Goal: Transaction & Acquisition: Download file/media

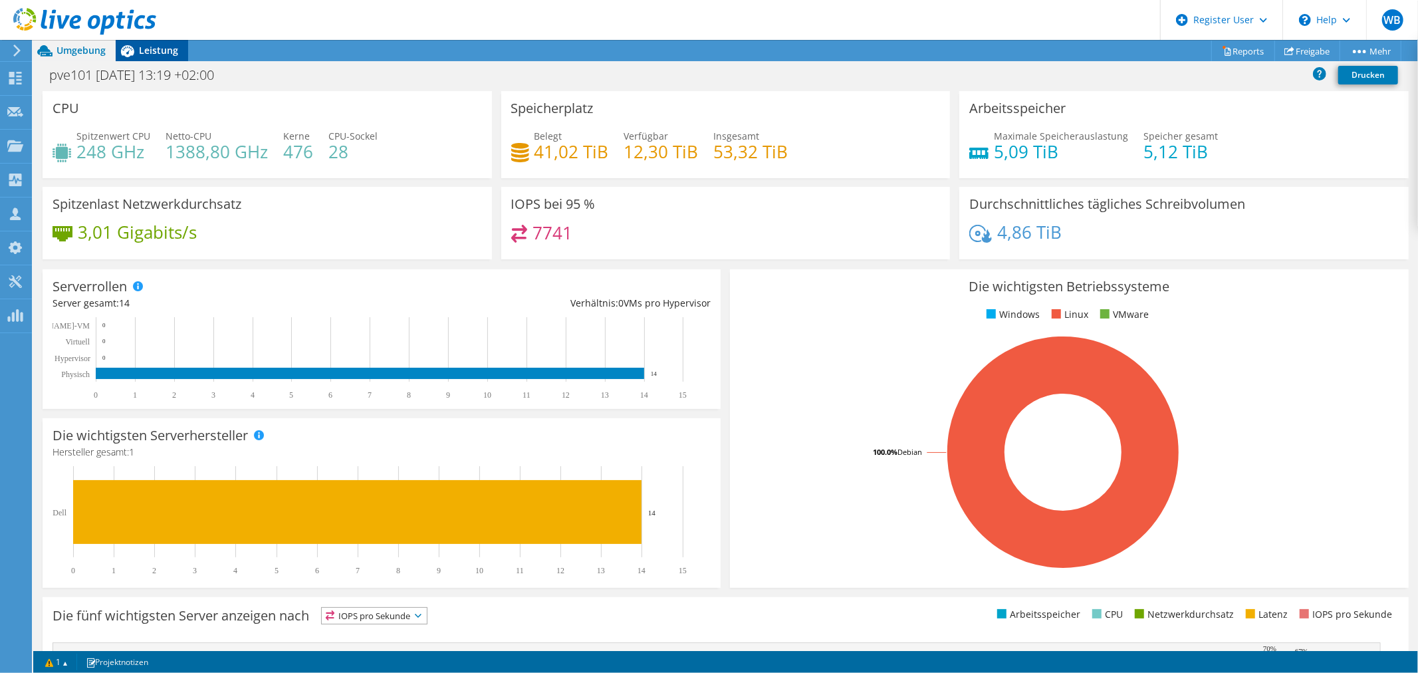
click at [163, 51] on span "Leistung" at bounding box center [158, 50] width 39 height 13
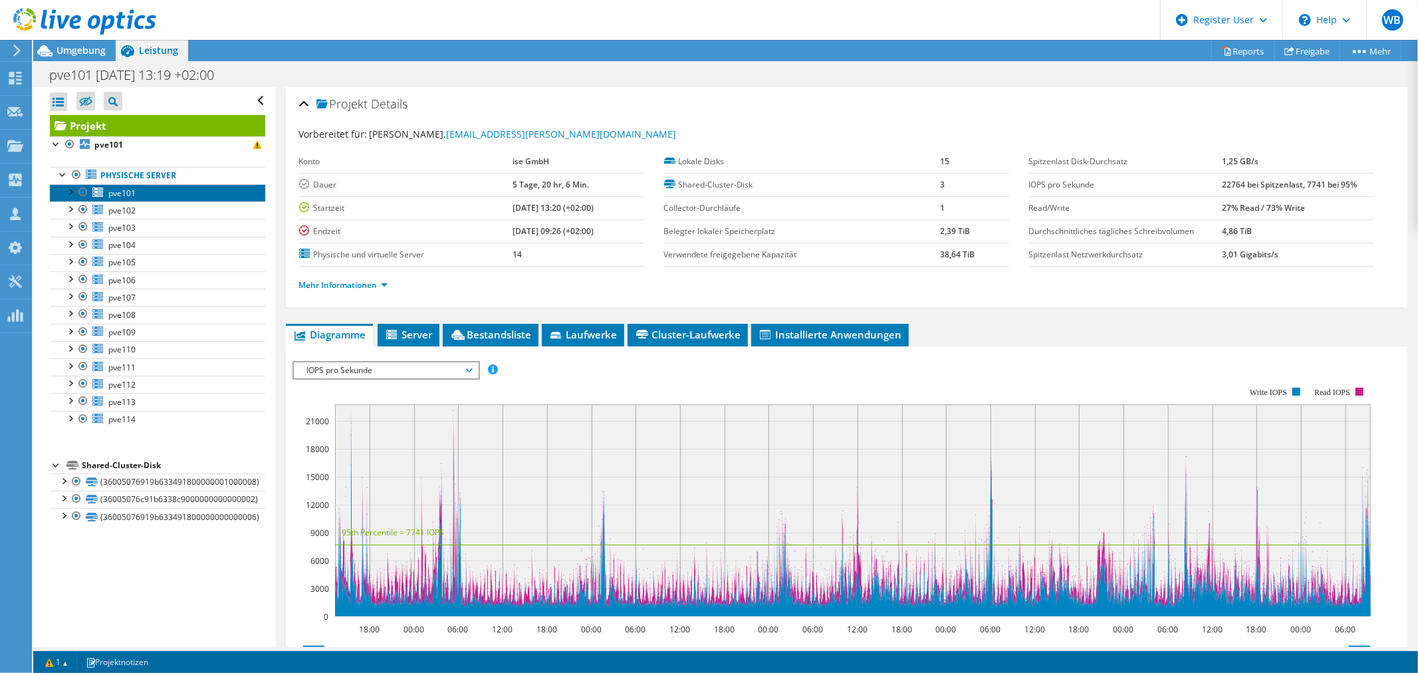
click at [109, 187] on span "pve101" at bounding box center [121, 192] width 27 height 11
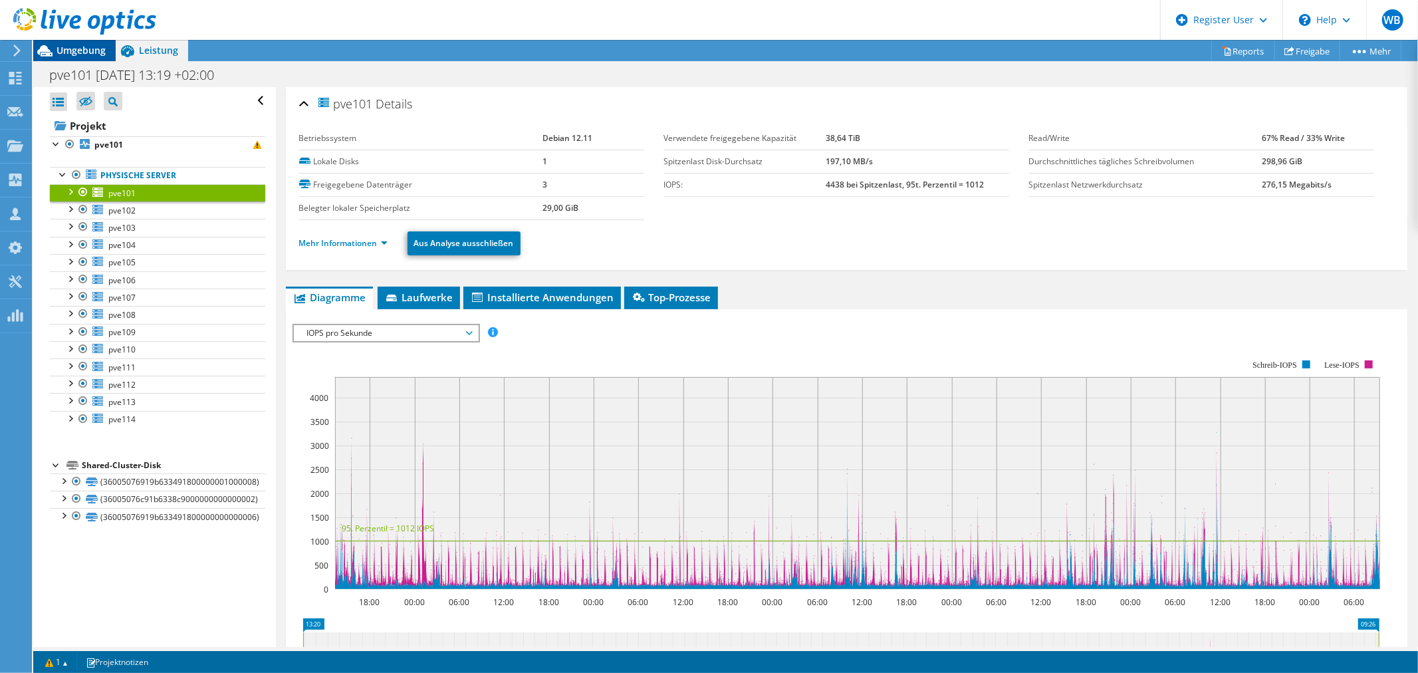
click at [88, 50] on span "Umgebung" at bounding box center [80, 50] width 49 height 13
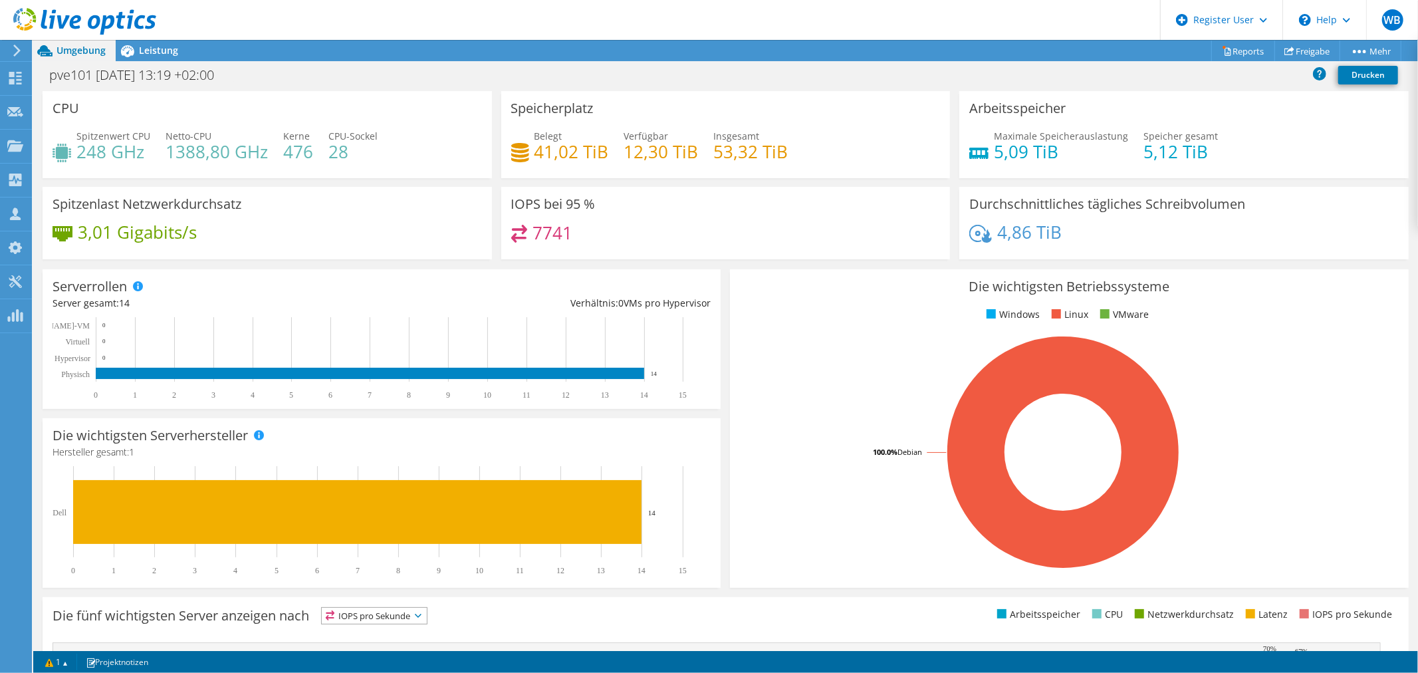
click at [15, 50] on icon at bounding box center [17, 51] width 10 height 12
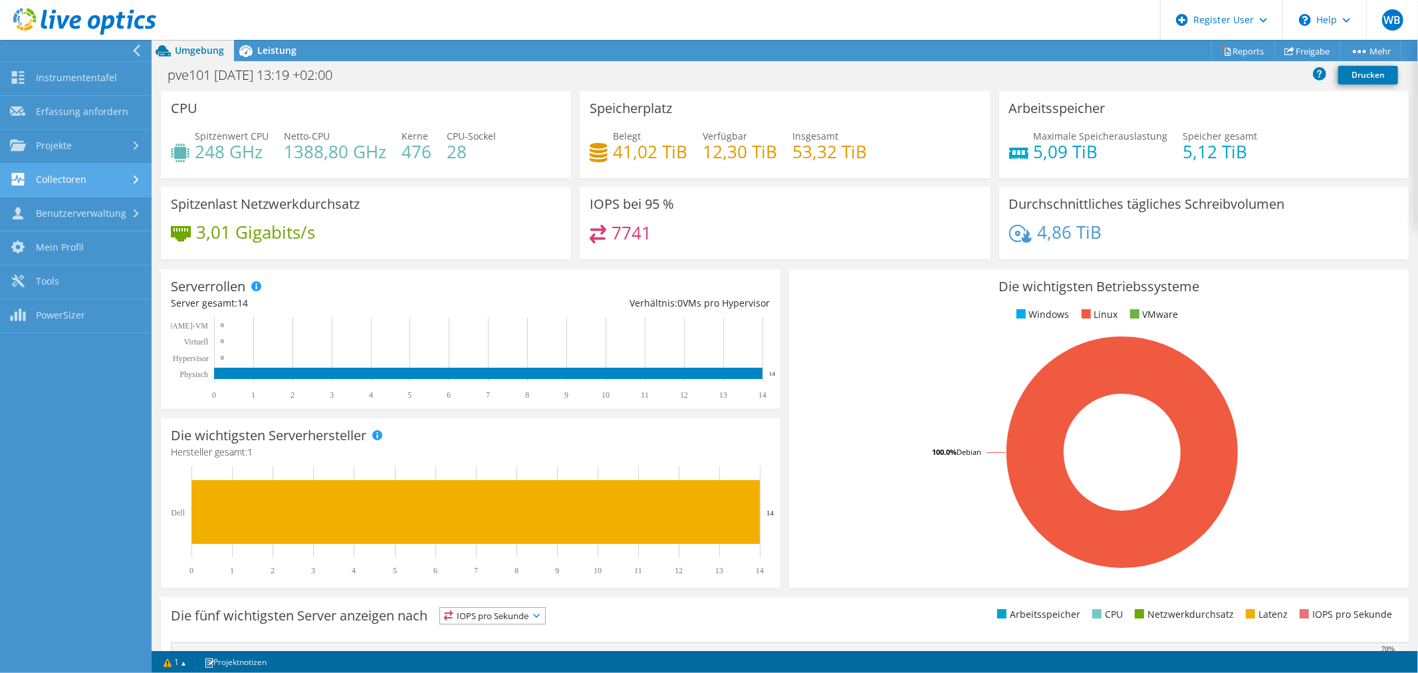
click at [70, 173] on link "Collectoren" at bounding box center [76, 180] width 152 height 34
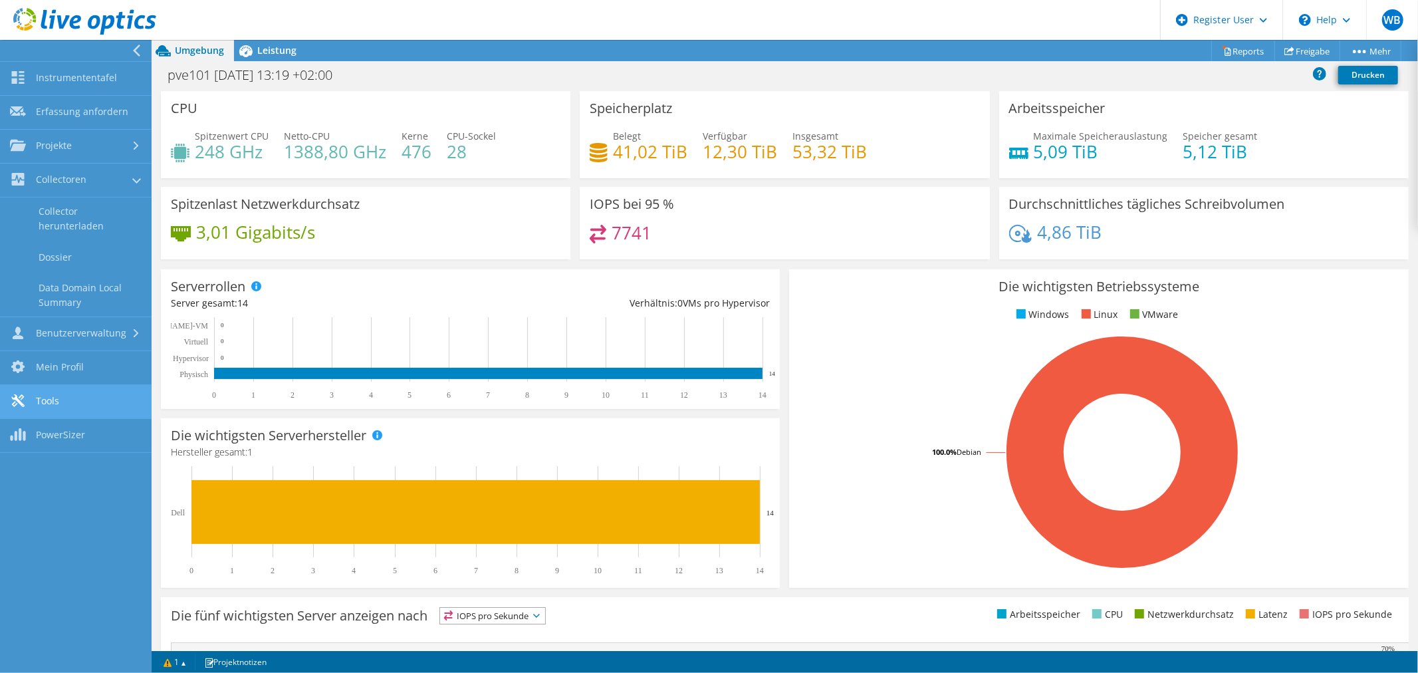
click at [49, 386] on link "Tools" at bounding box center [76, 402] width 152 height 34
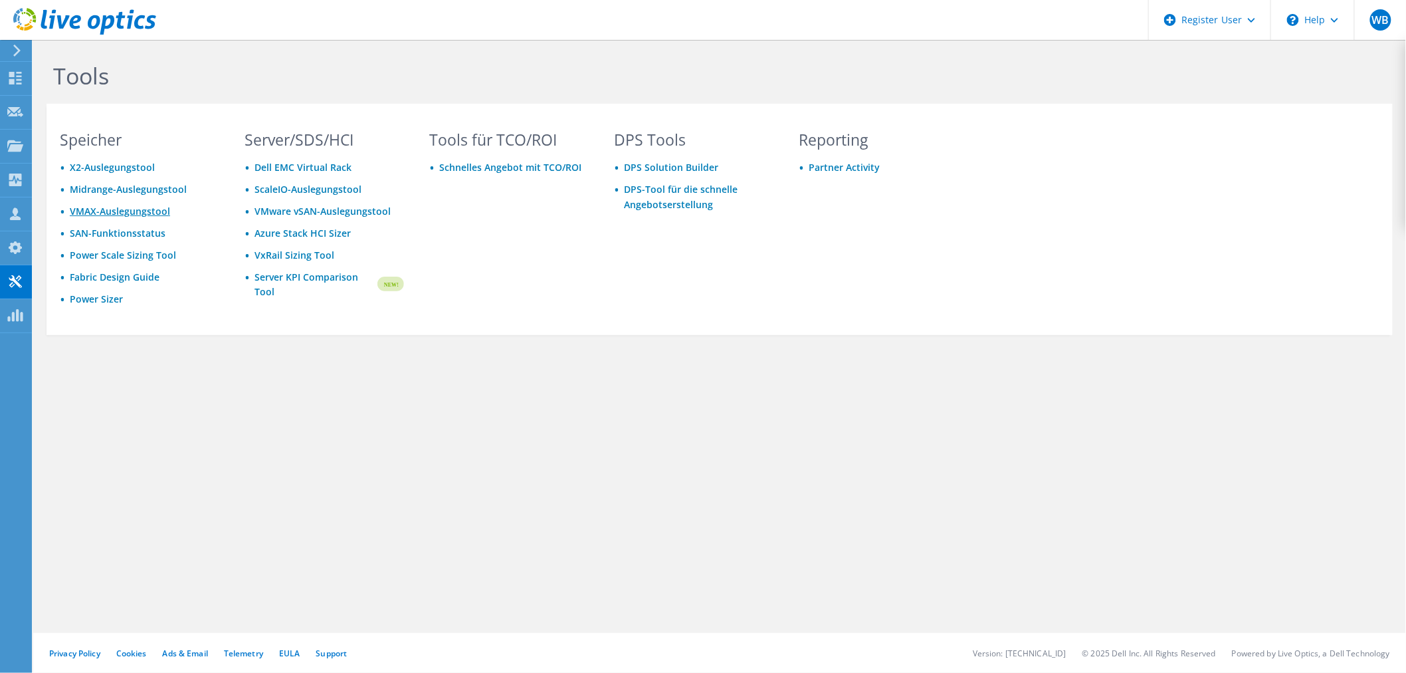
click at [118, 211] on link "VMAX-Auslegungstool" at bounding box center [120, 211] width 100 height 13
click at [138, 208] on link "VMAX-Auslegungstool" at bounding box center [120, 211] width 100 height 13
click at [11, 244] on use at bounding box center [15, 247] width 13 height 13
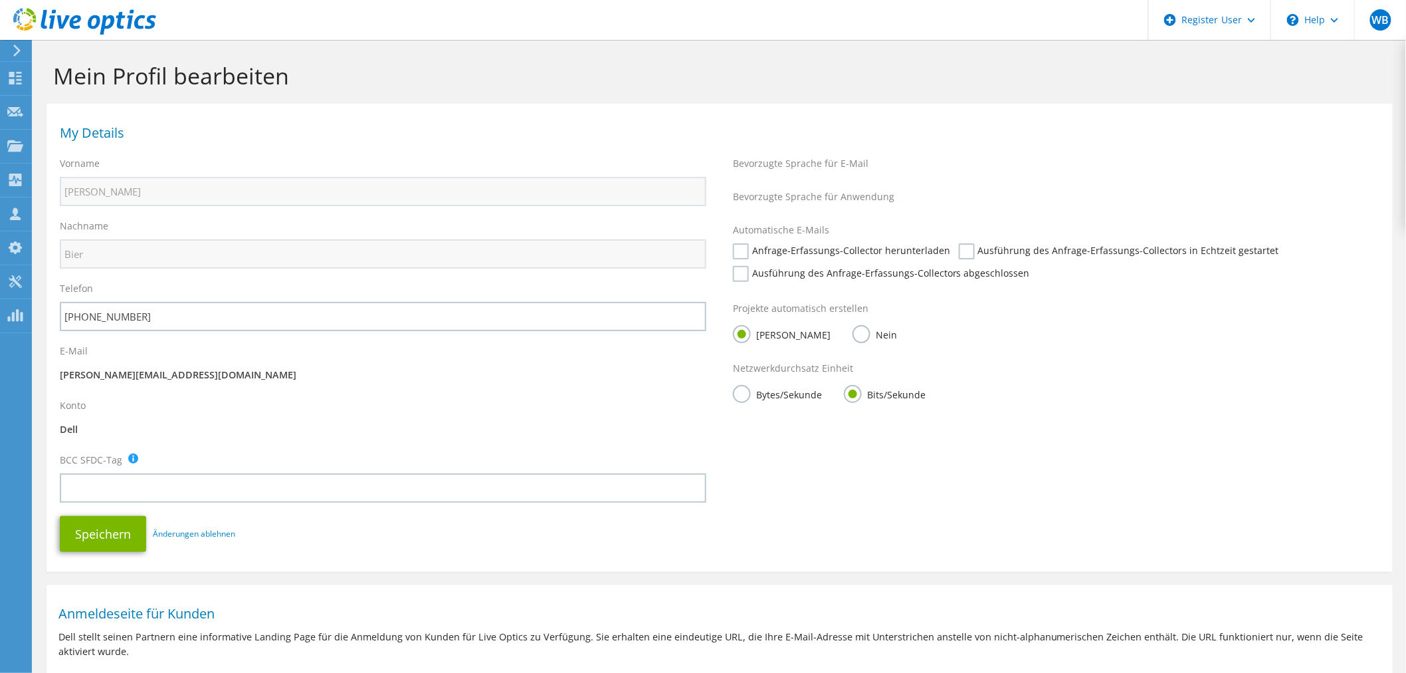
click at [11, 176] on use at bounding box center [15, 179] width 13 height 13
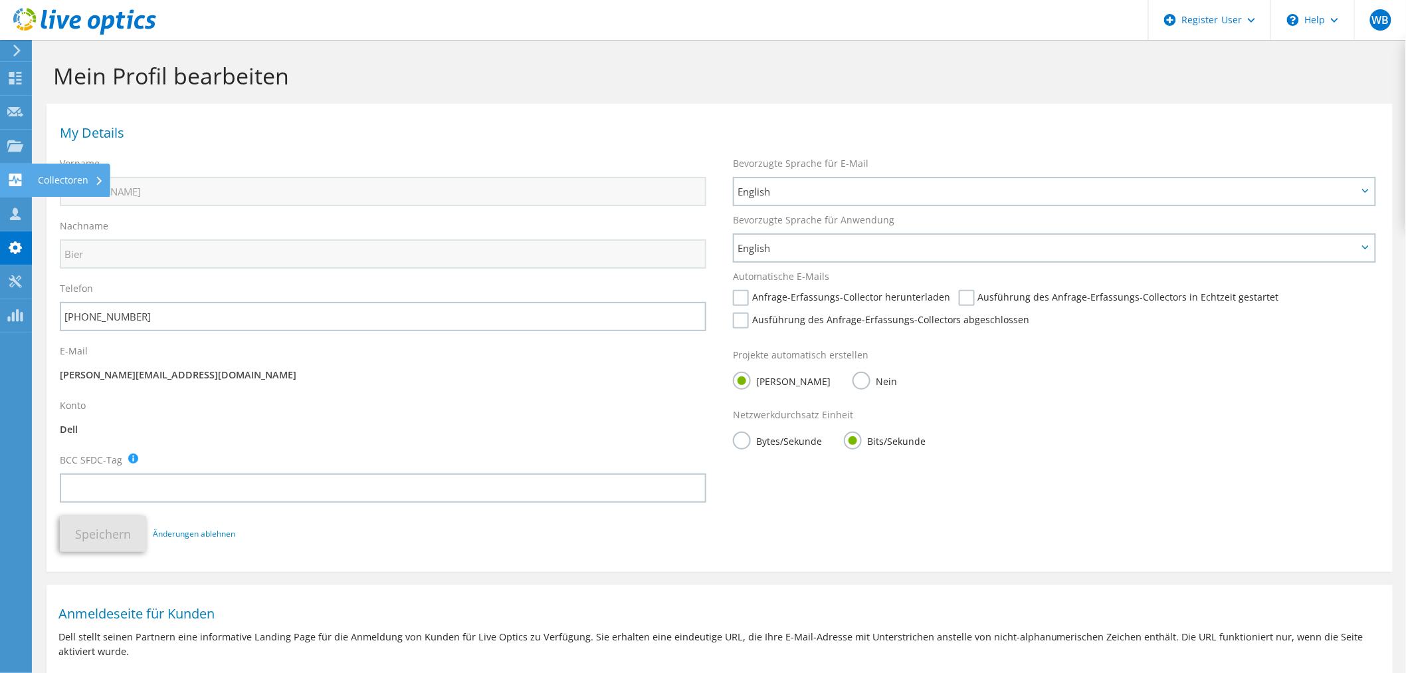
click at [16, 173] on use at bounding box center [15, 179] width 13 height 13
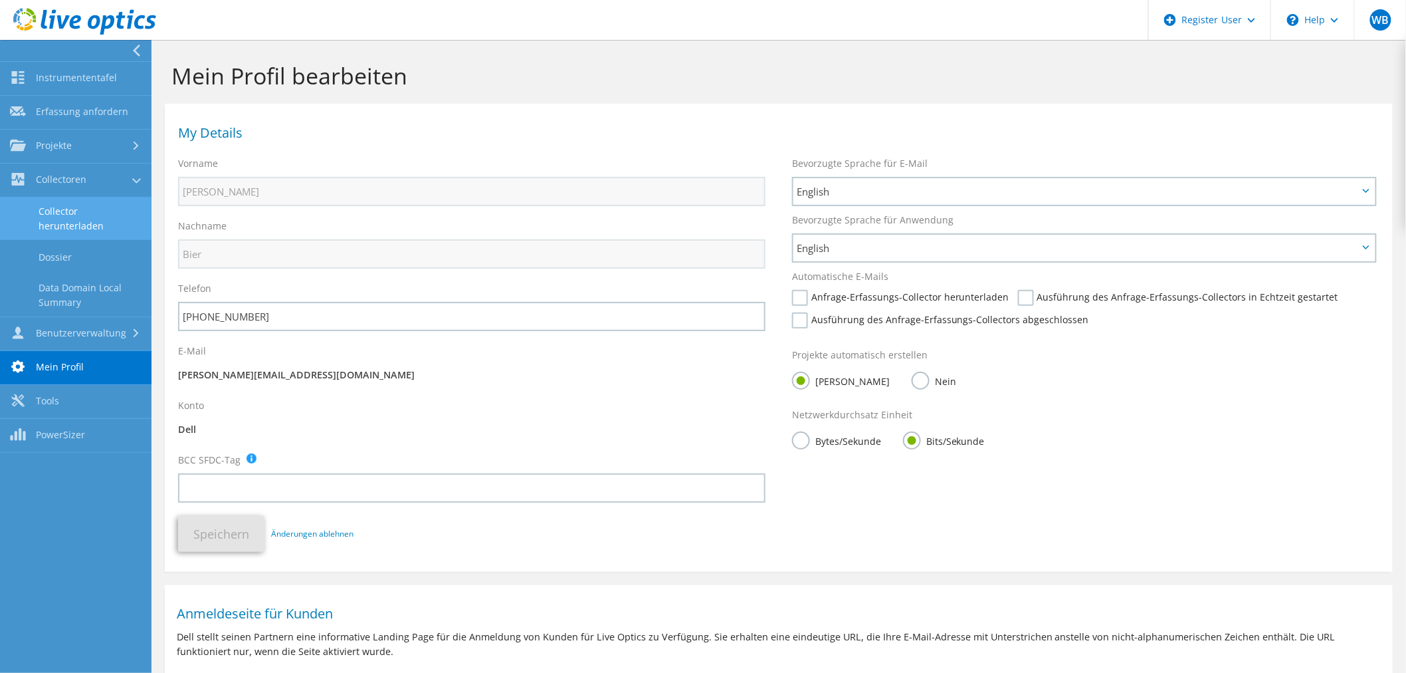
click at [47, 215] on link "Collector herunterladen" at bounding box center [76, 218] width 152 height 43
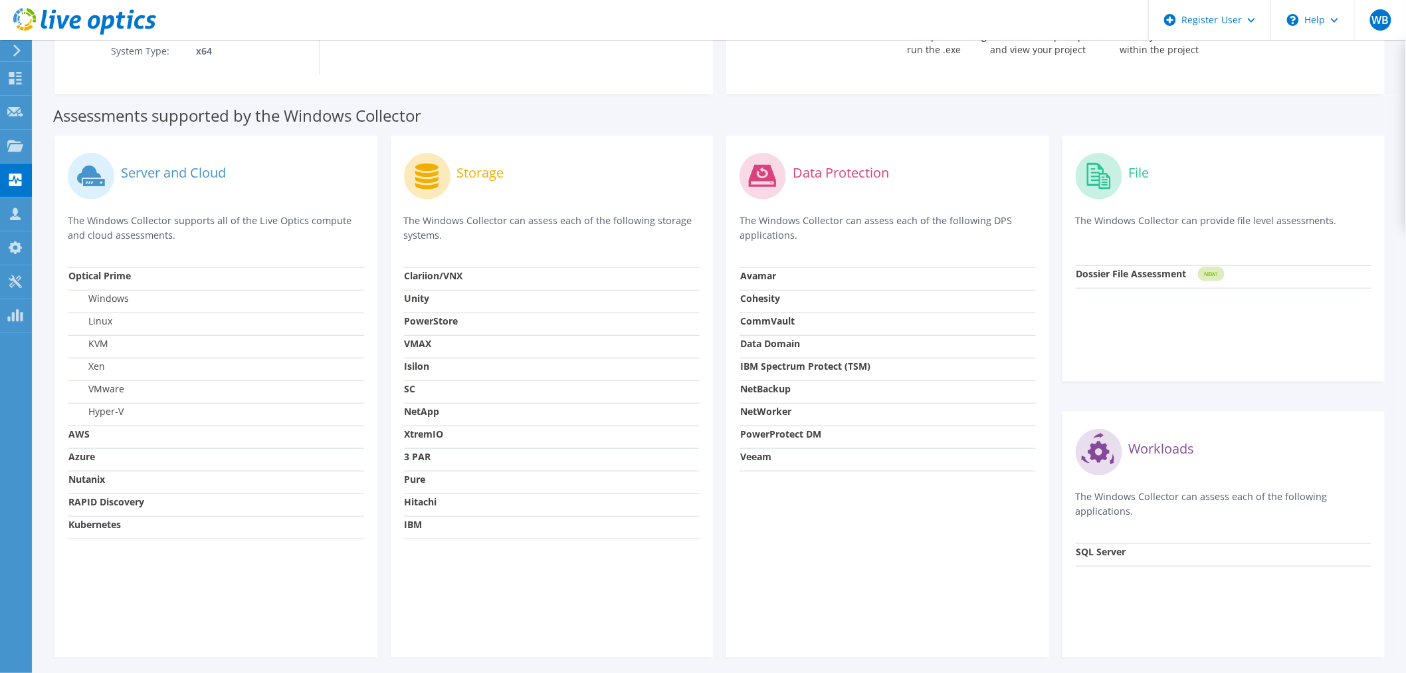
scroll to position [280, 0]
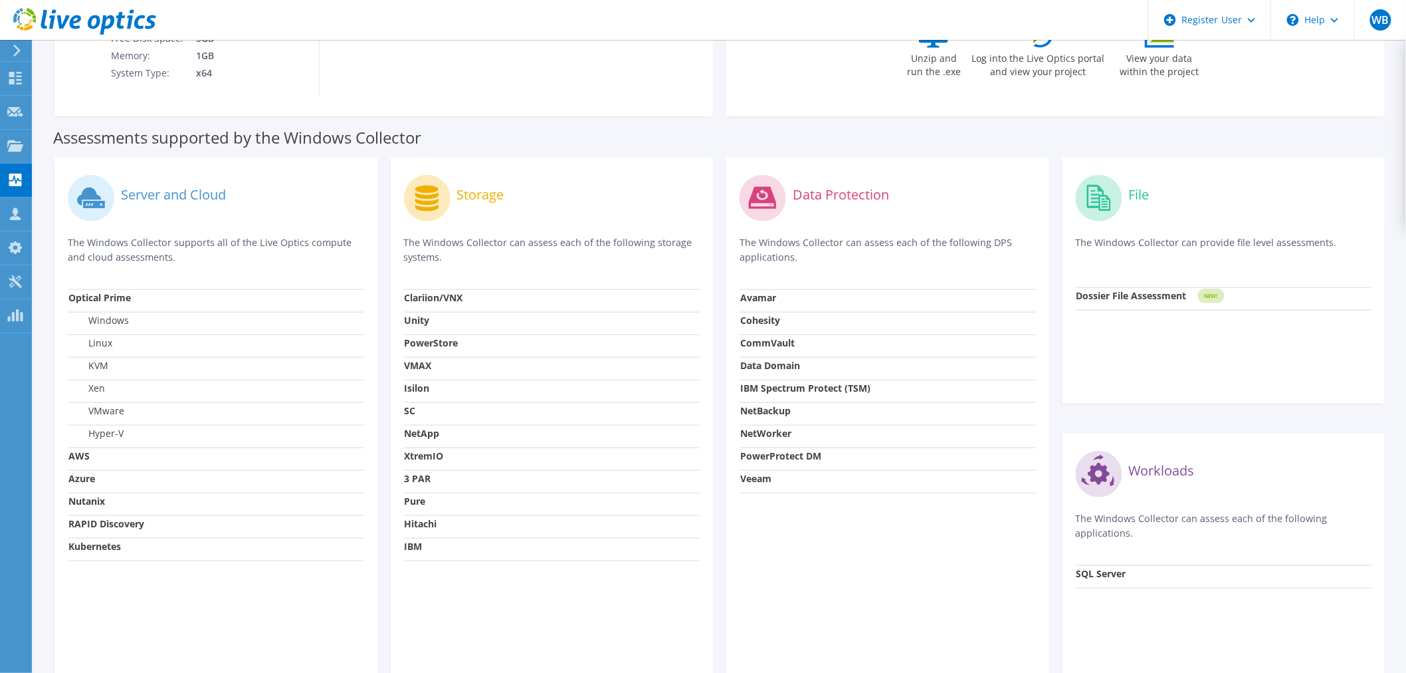
click at [419, 366] on strong "VMAX" at bounding box center [418, 365] width 27 height 13
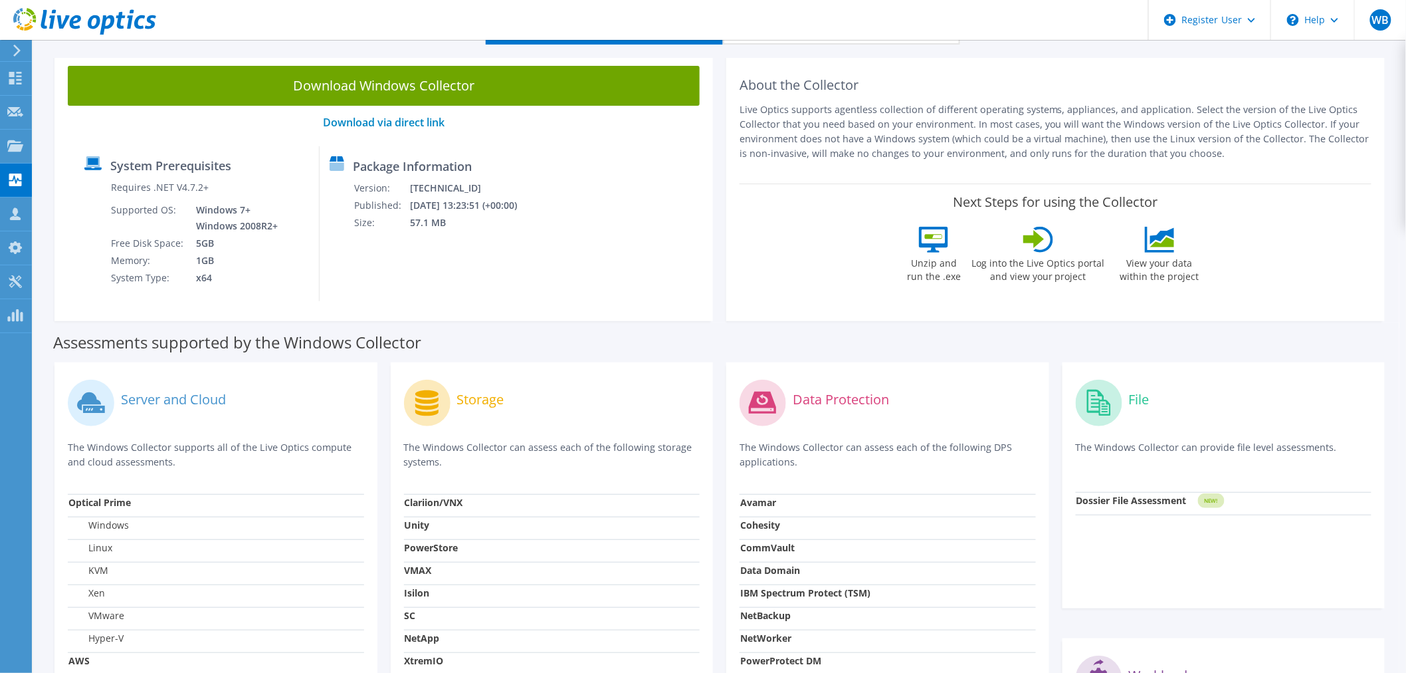
scroll to position [0, 0]
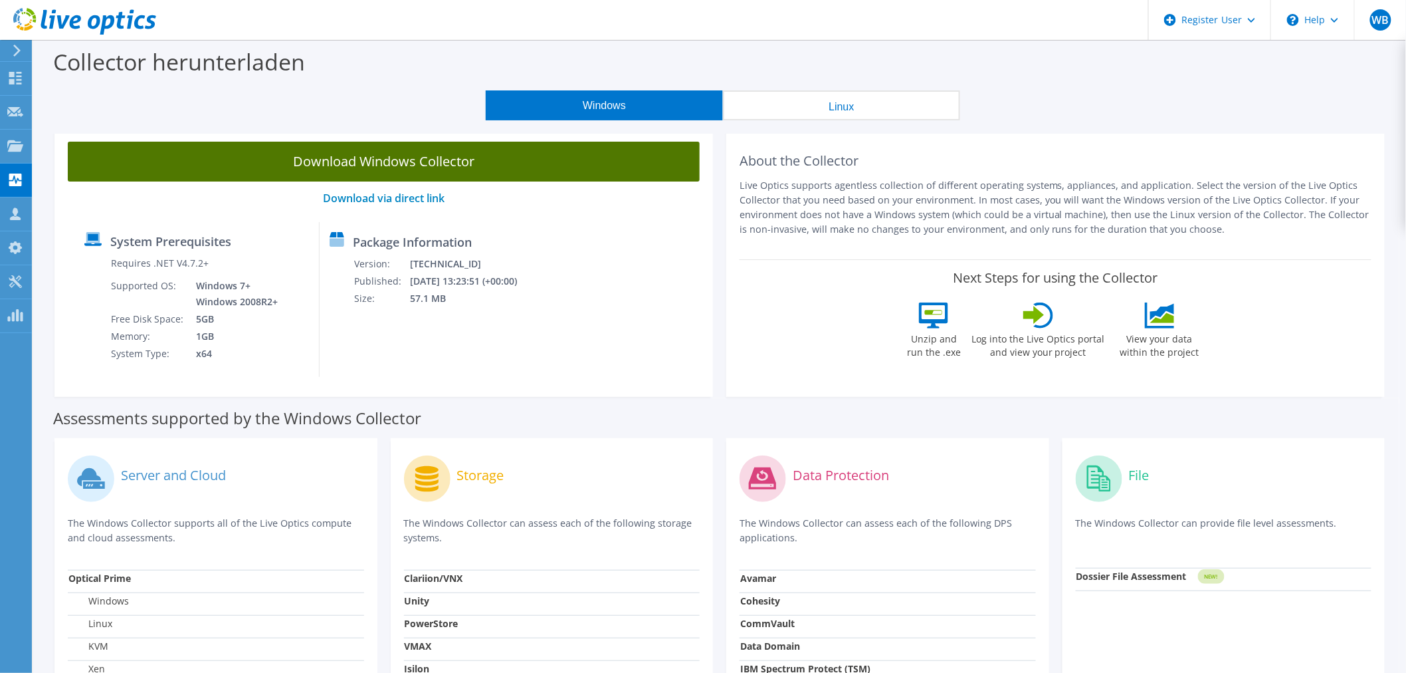
click at [373, 157] on link "Download Windows Collector" at bounding box center [384, 162] width 632 height 40
